Goal: Find specific page/section: Find specific page/section

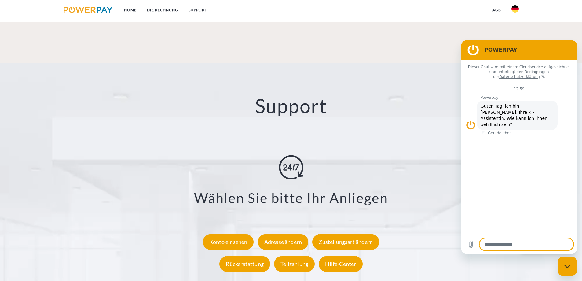
scroll to position [1132, 0]
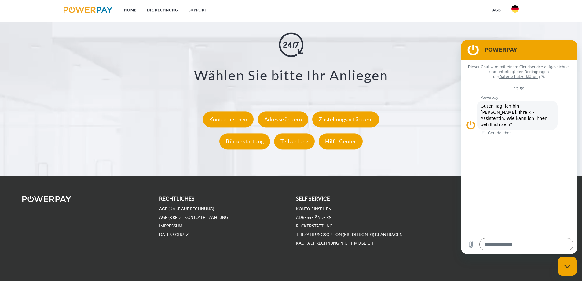
click at [564, 264] on div "Messaging-Fenster schließen" at bounding box center [567, 266] width 18 height 18
type textarea "*"
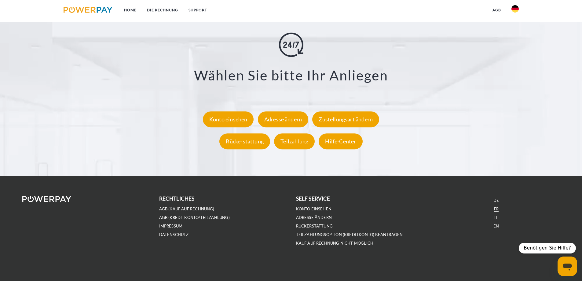
click at [496, 210] on link "FR" at bounding box center [496, 208] width 5 height 5
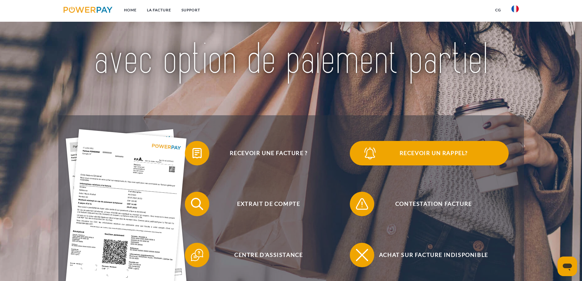
scroll to position [92, 0]
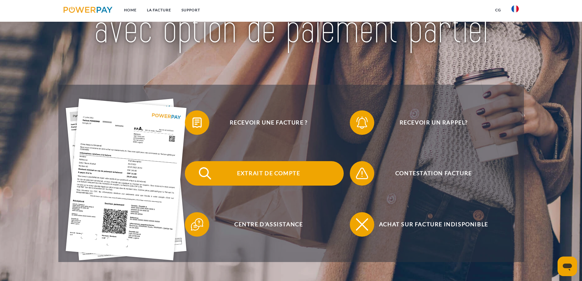
click at [273, 169] on span "Extrait de compte" at bounding box center [269, 173] width 150 height 24
